Goal: Task Accomplishment & Management: Manage account settings

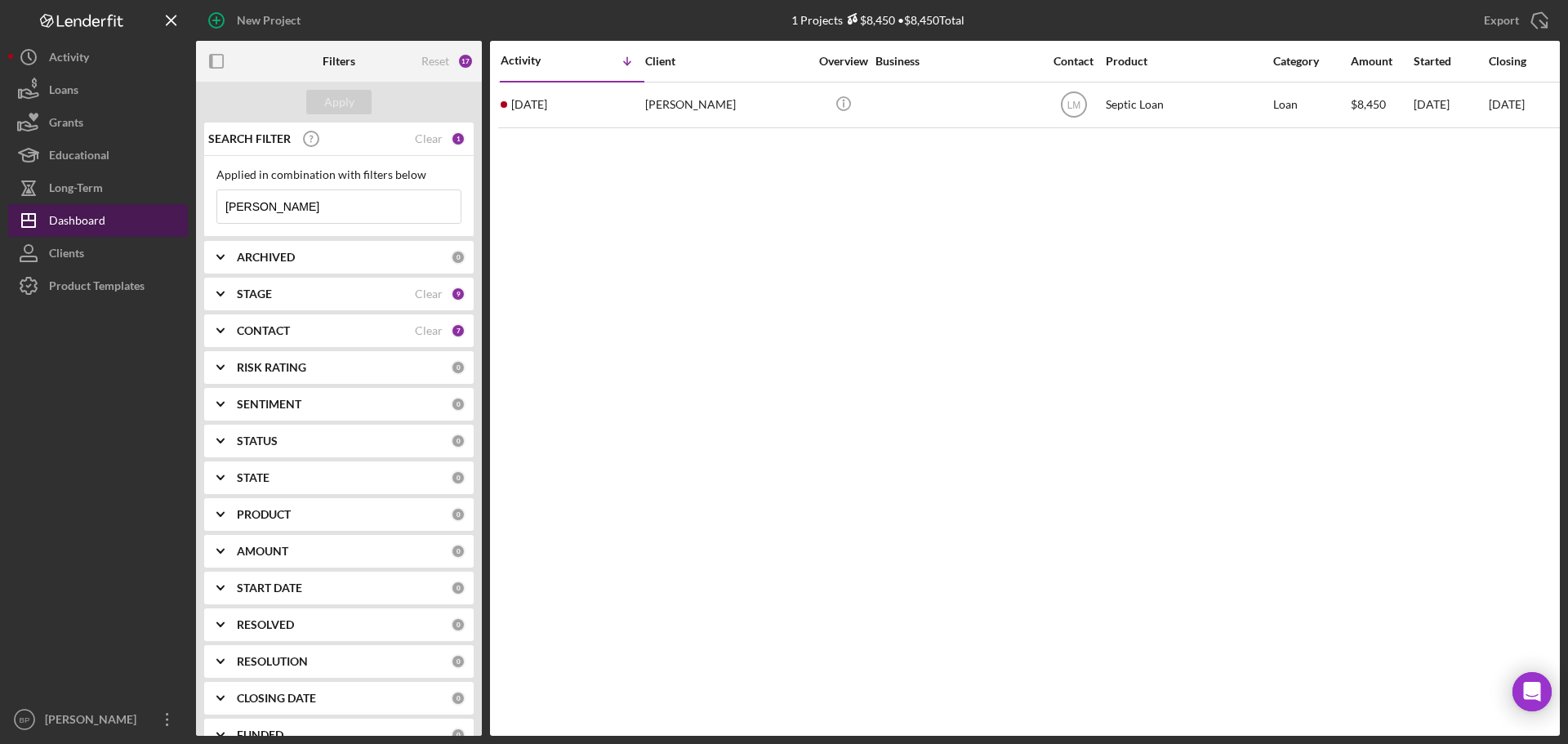
click at [110, 220] on button "Icon/Dashboard Dashboard" at bounding box center [97, 220] width 180 height 33
click at [58, 215] on div "Dashboard" at bounding box center [77, 222] width 57 height 37
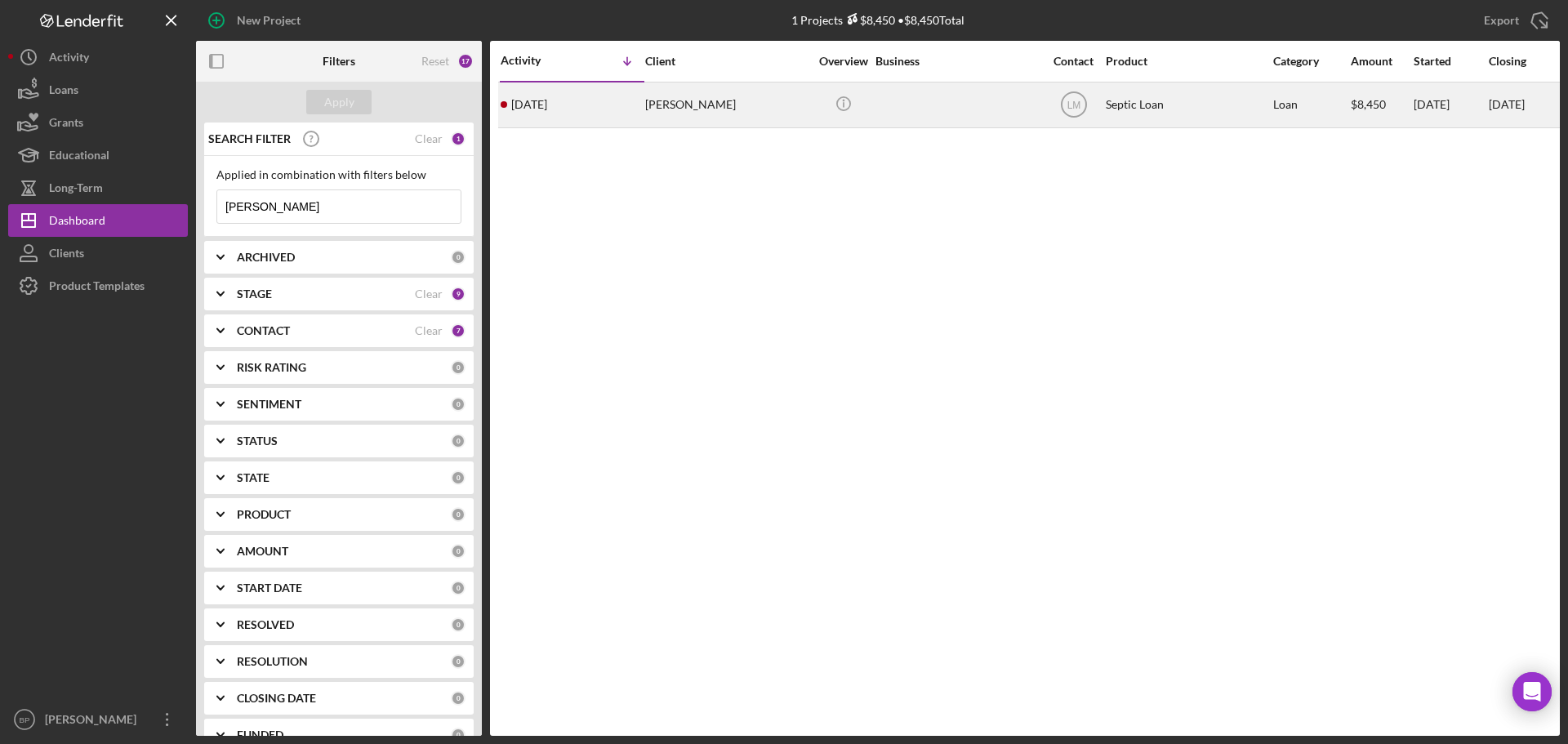
click at [544, 101] on time "4 days ago" at bounding box center [529, 104] width 36 height 13
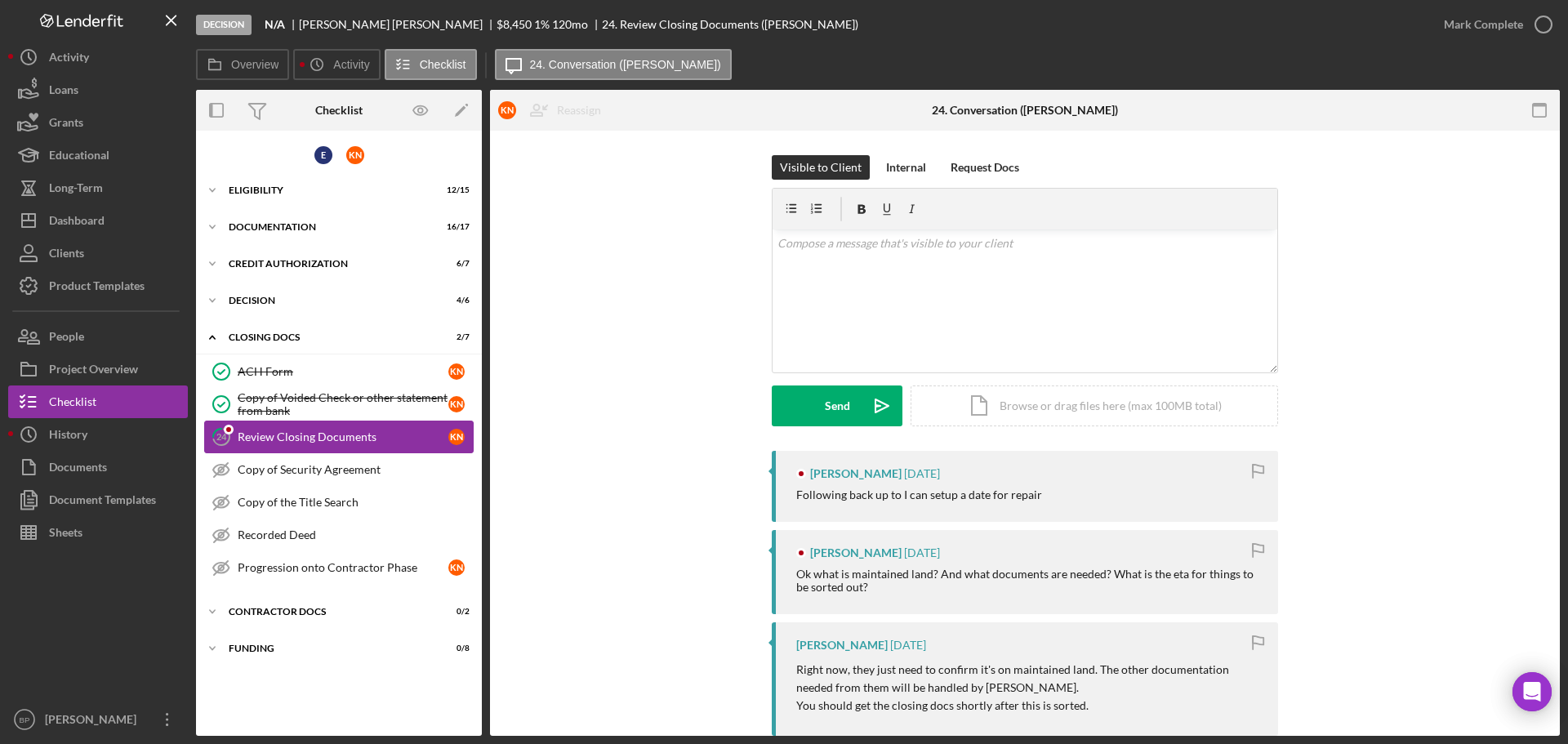
click at [311, 435] on div "Review Closing Documents" at bounding box center [342, 436] width 211 height 13
click at [277, 189] on div "Eligibility" at bounding box center [345, 190] width 233 height 9
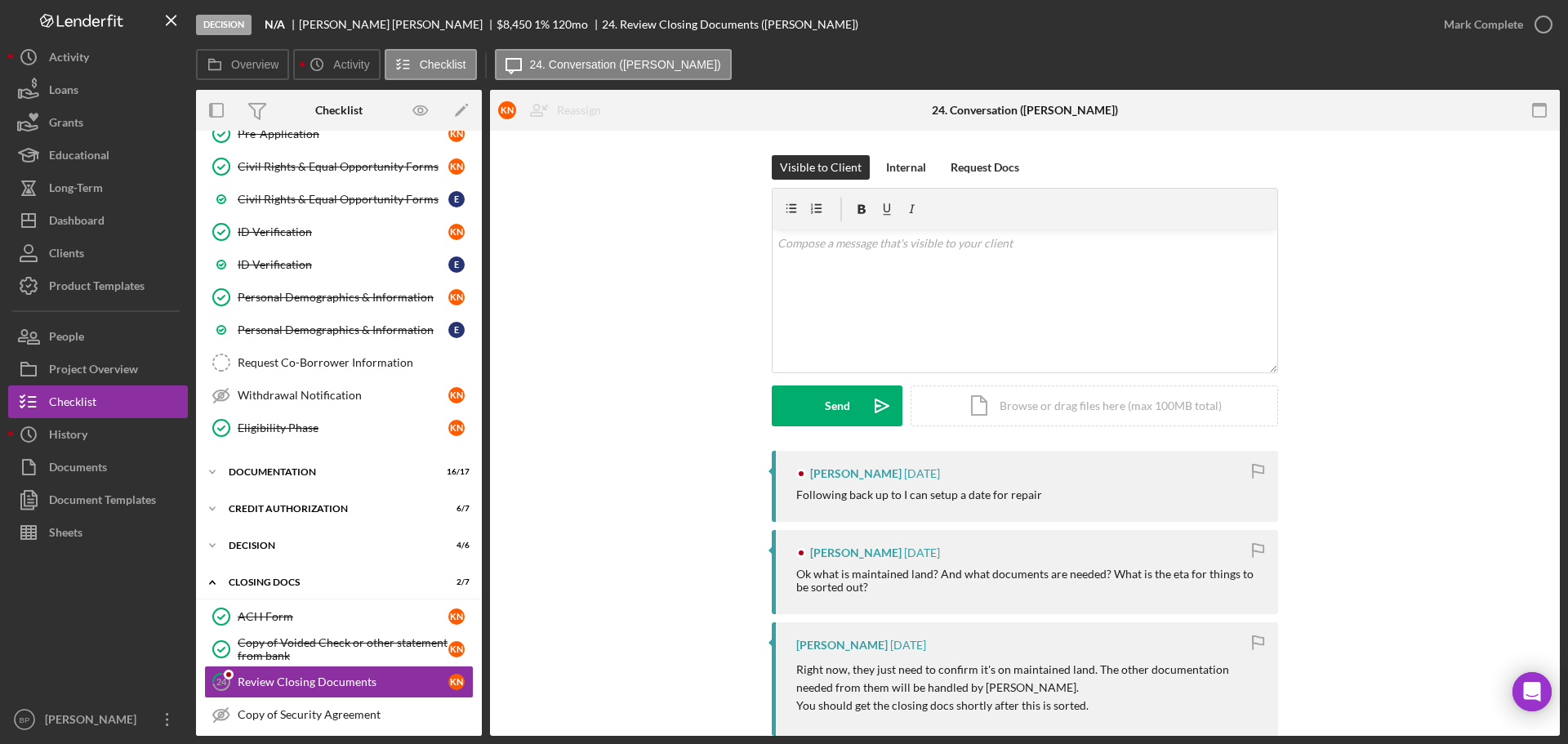
scroll to position [255, 0]
click at [312, 427] on div "Eligibility Phase" at bounding box center [342, 426] width 211 height 13
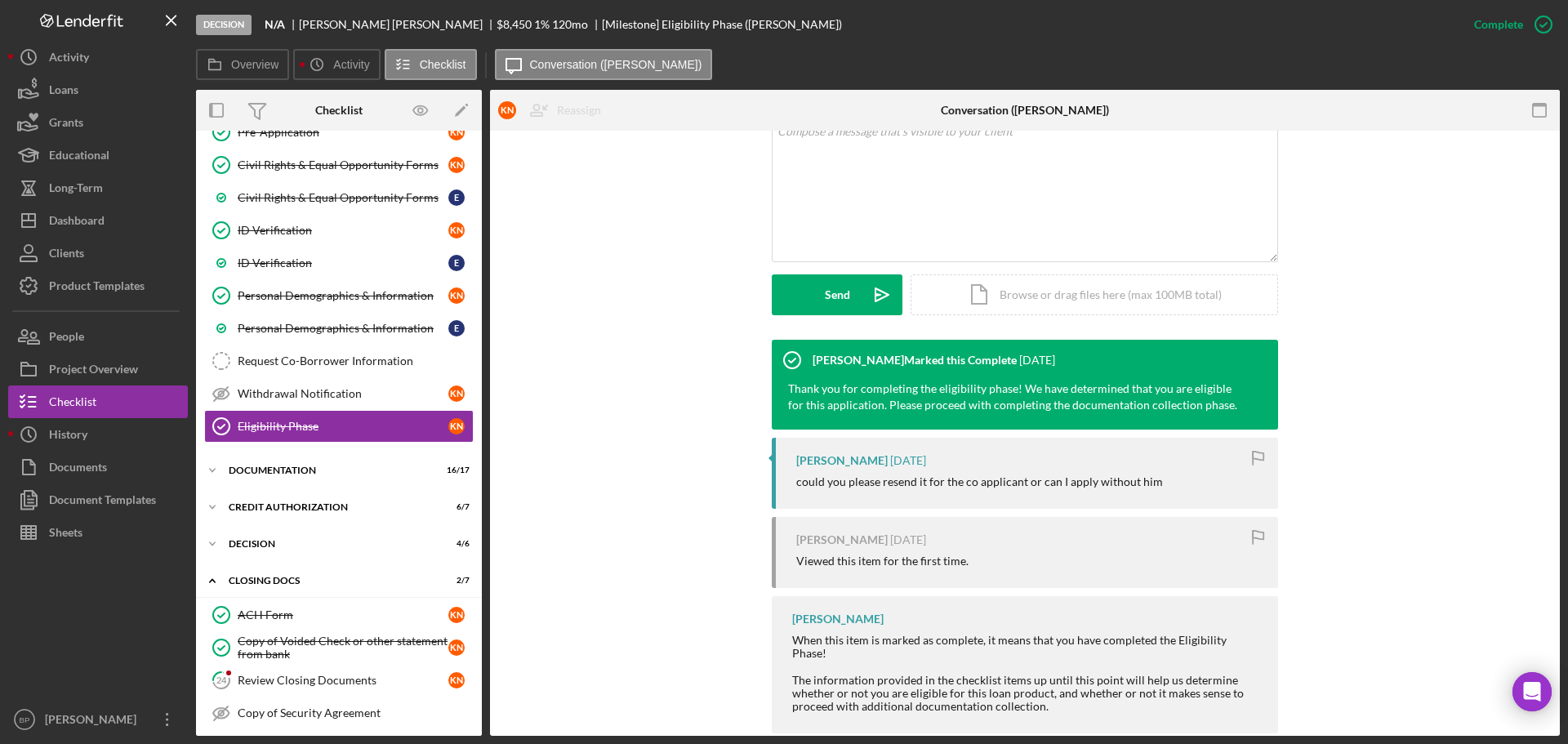
scroll to position [353, 0]
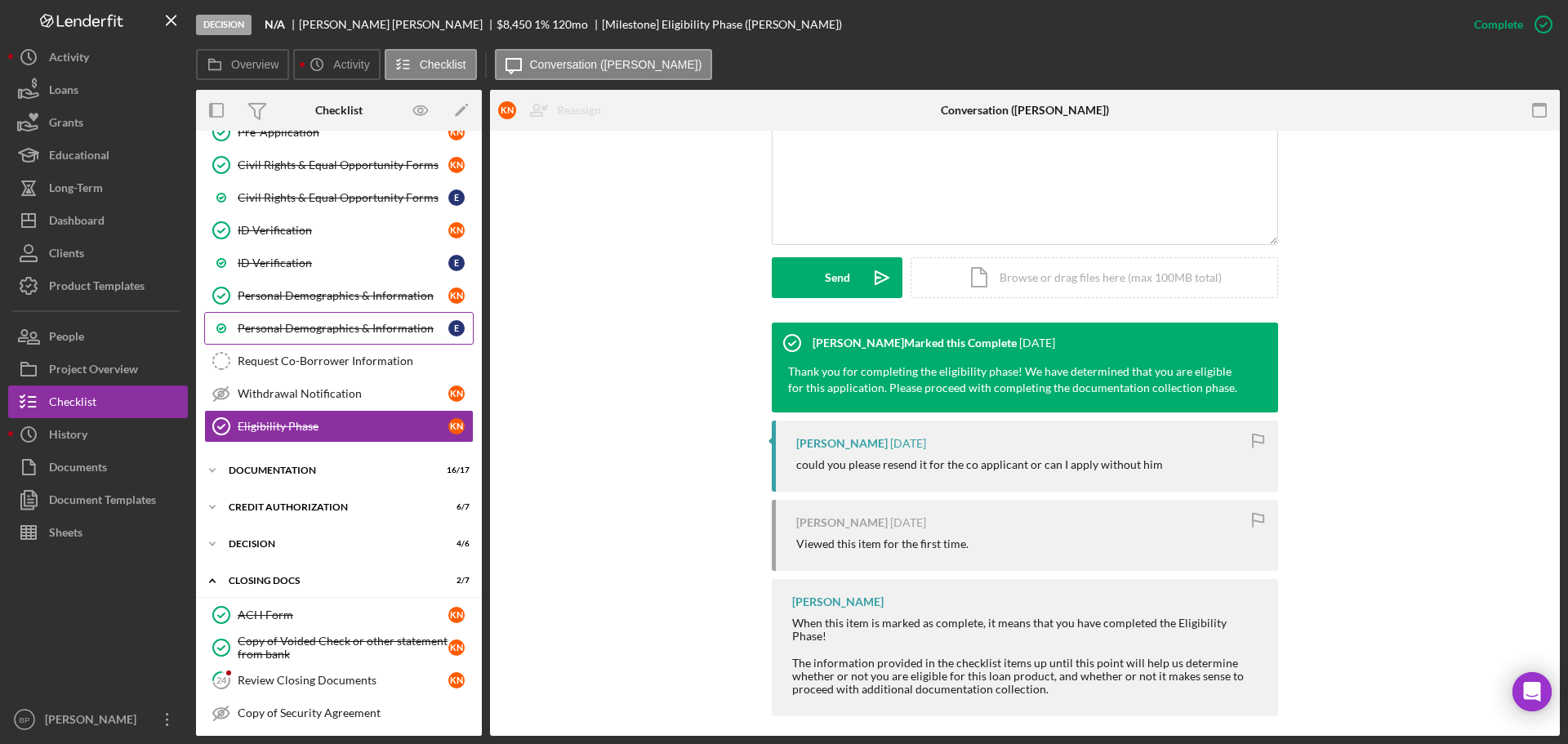
click at [389, 318] on link "Personal Demographics & Information E" at bounding box center [338, 329] width 269 height 33
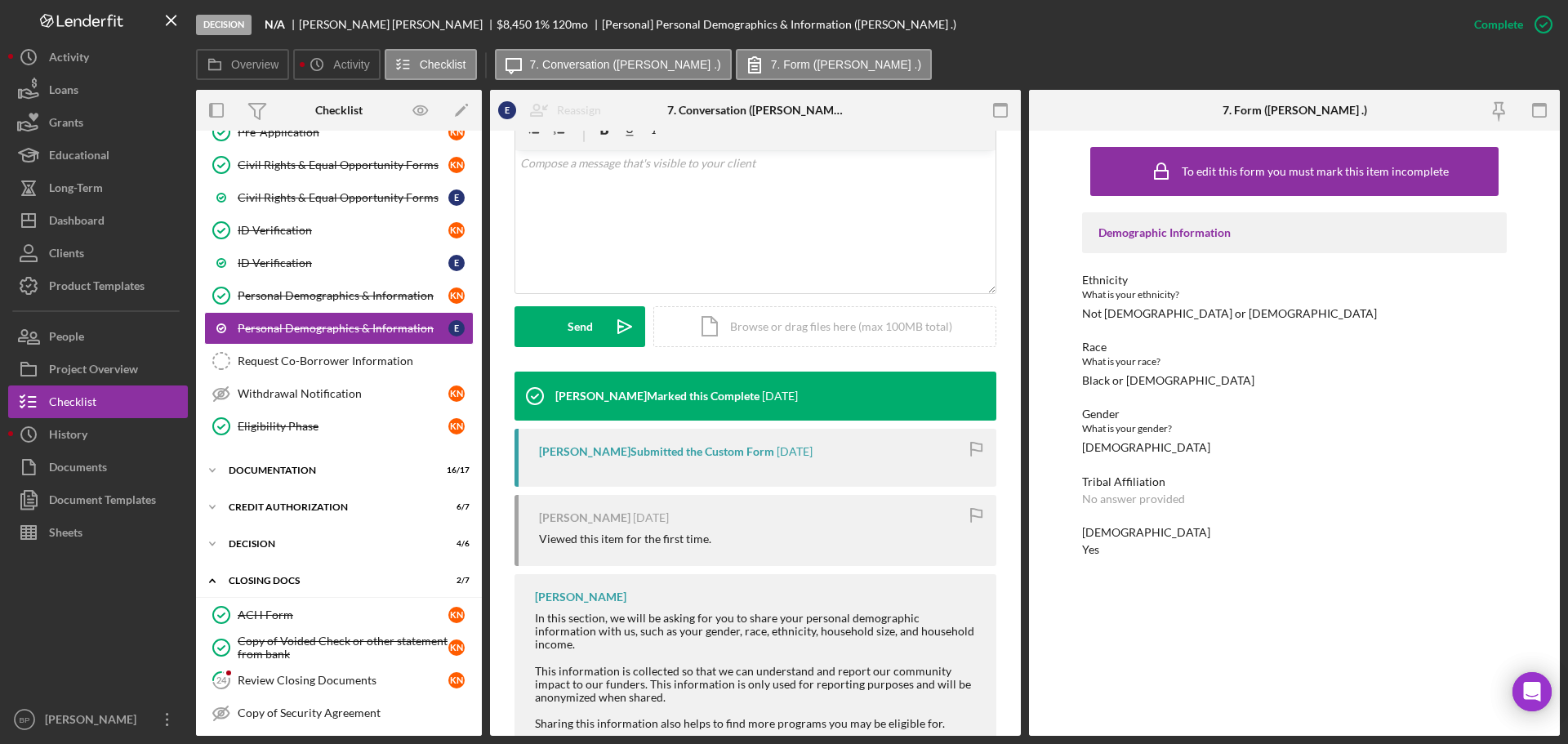
scroll to position [338, 0]
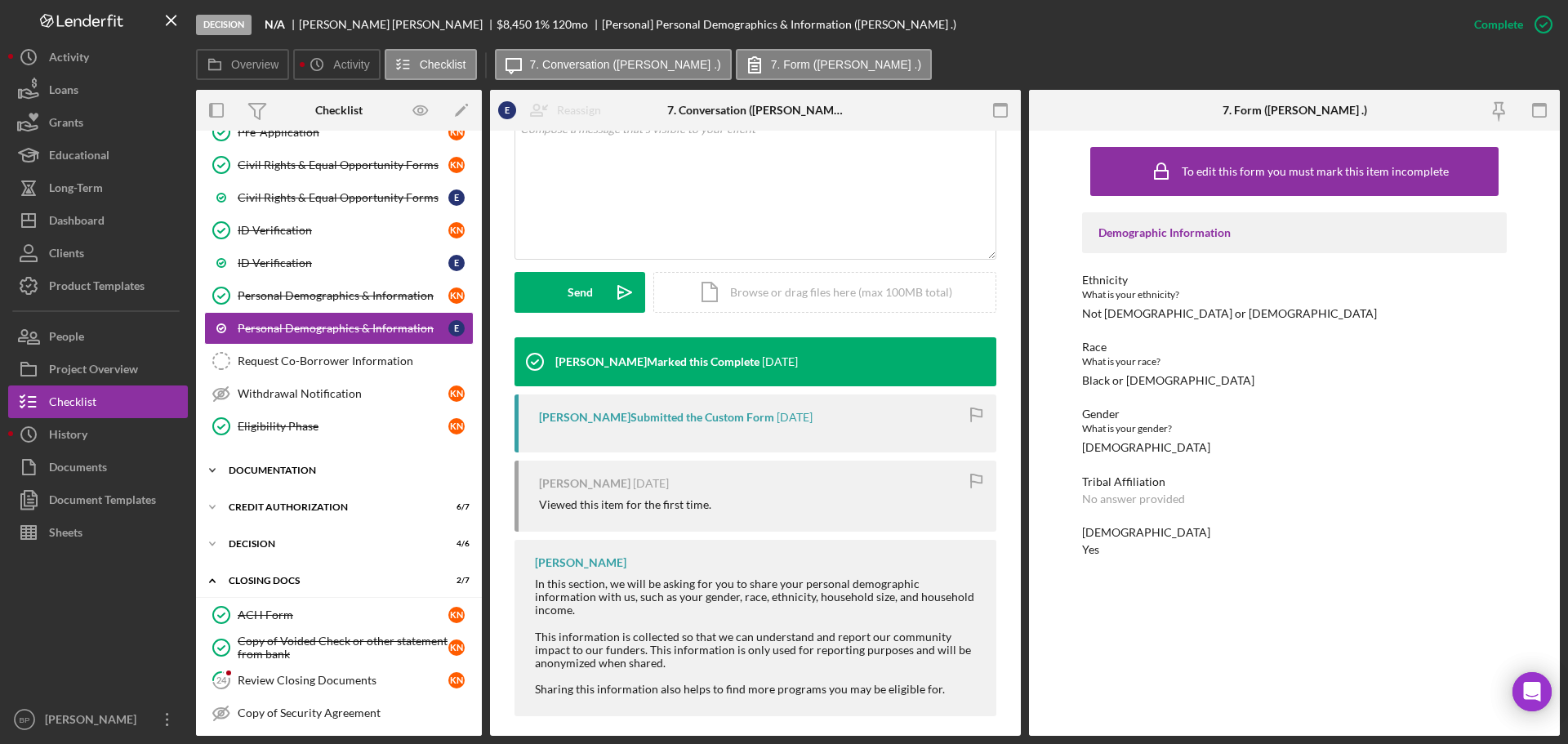
click at [298, 468] on div "Documentation" at bounding box center [345, 470] width 233 height 9
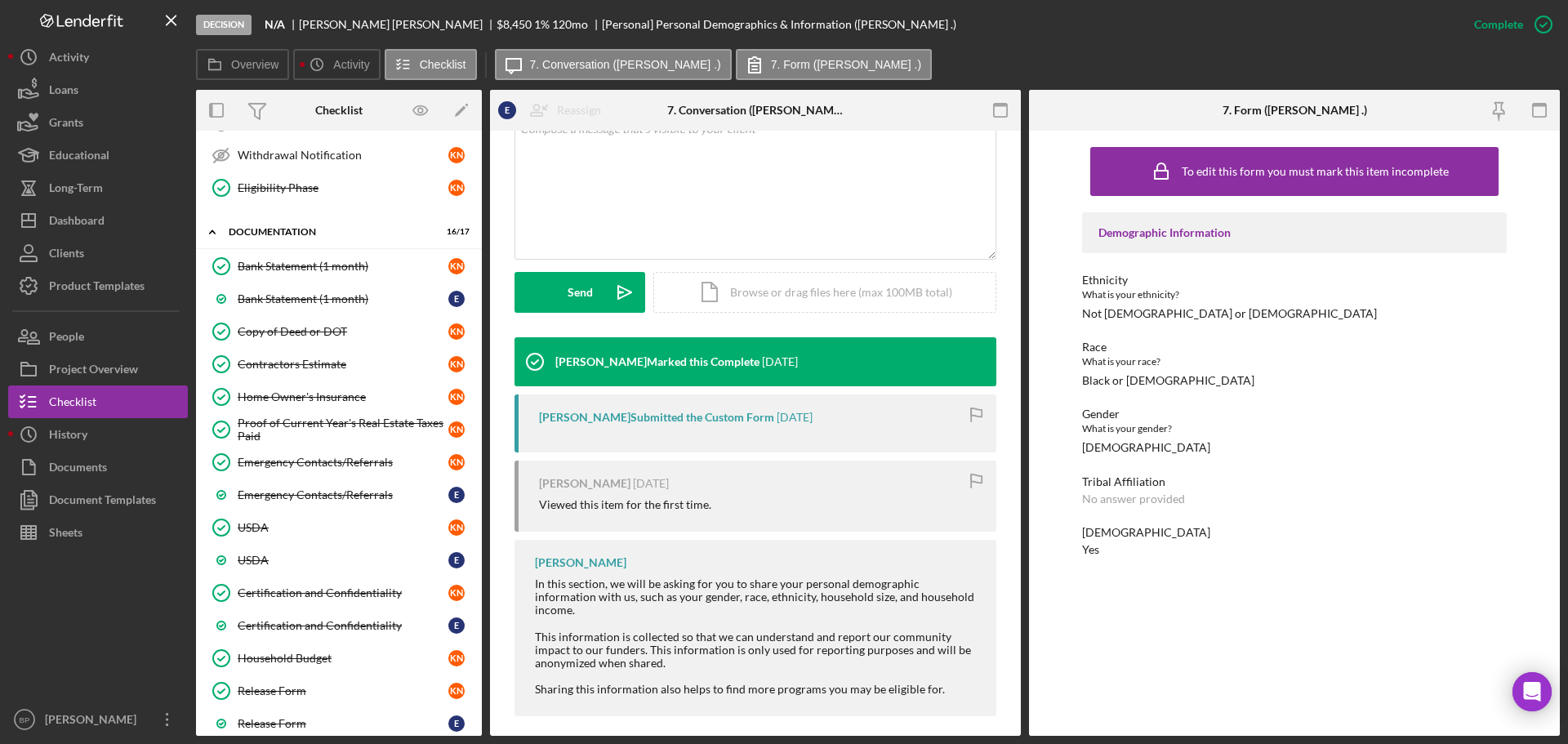
scroll to position [501, 0]
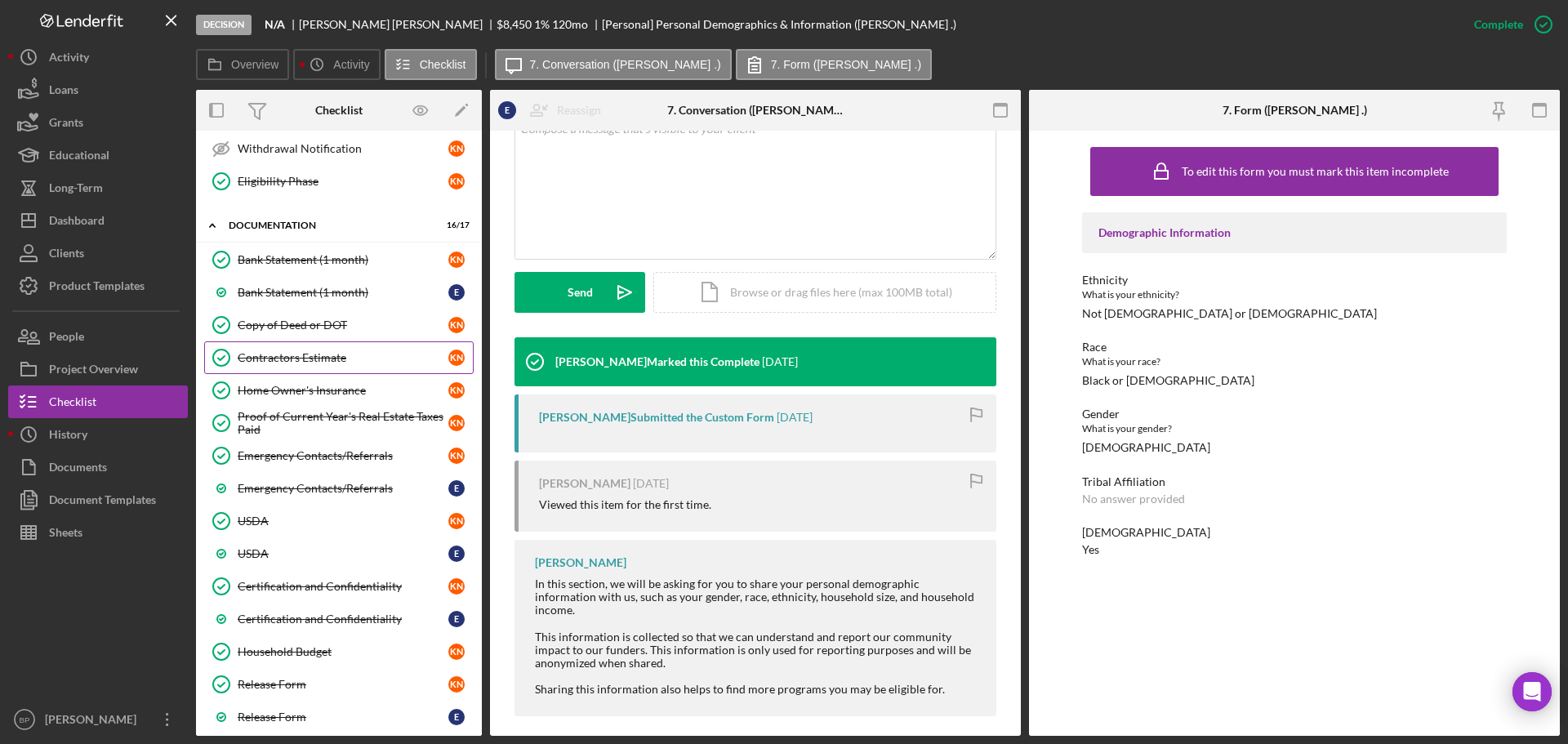
click at [296, 358] on div "Contractors Estimate" at bounding box center [342, 357] width 211 height 13
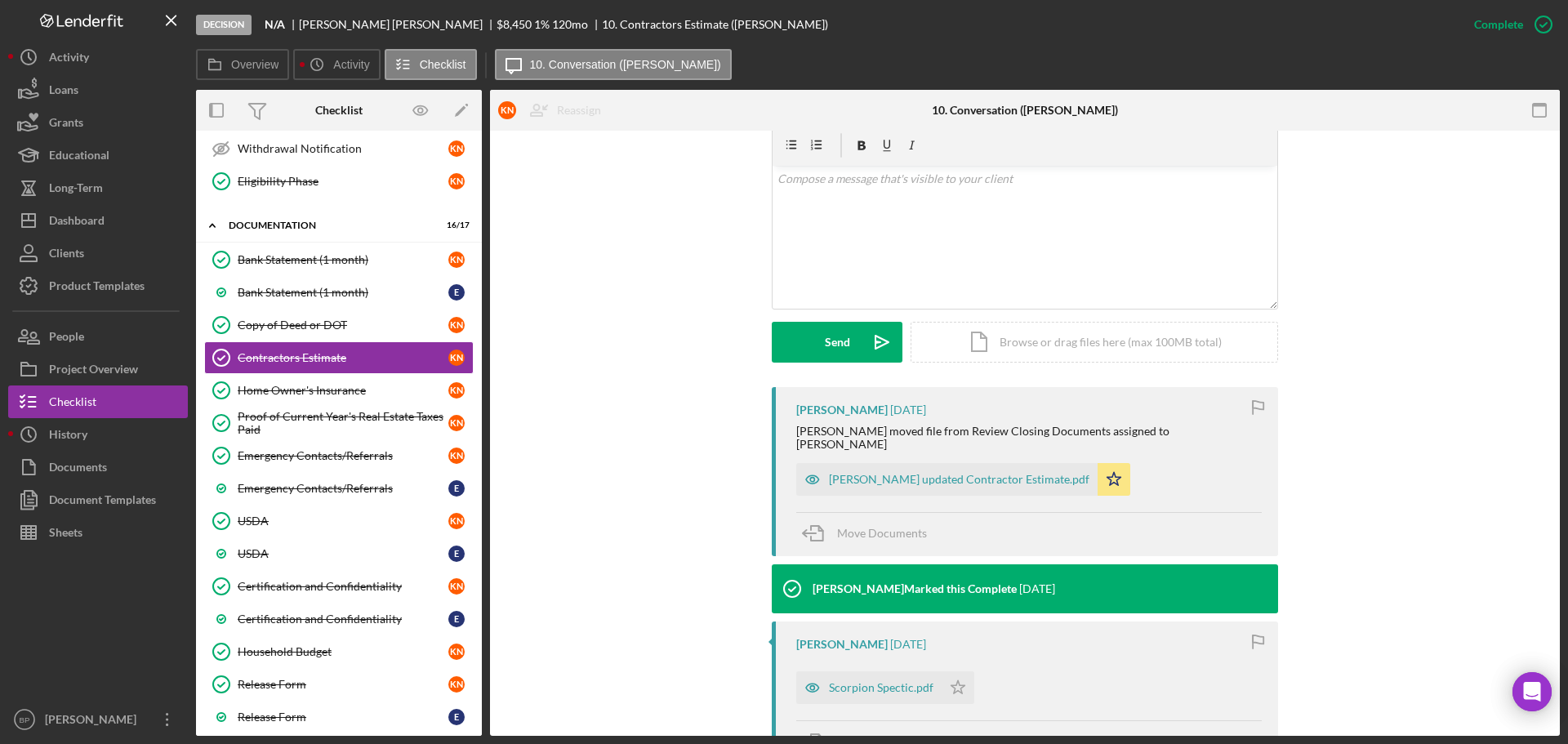
scroll to position [319, 0]
